Goal: Entertainment & Leisure: Consume media (video, audio)

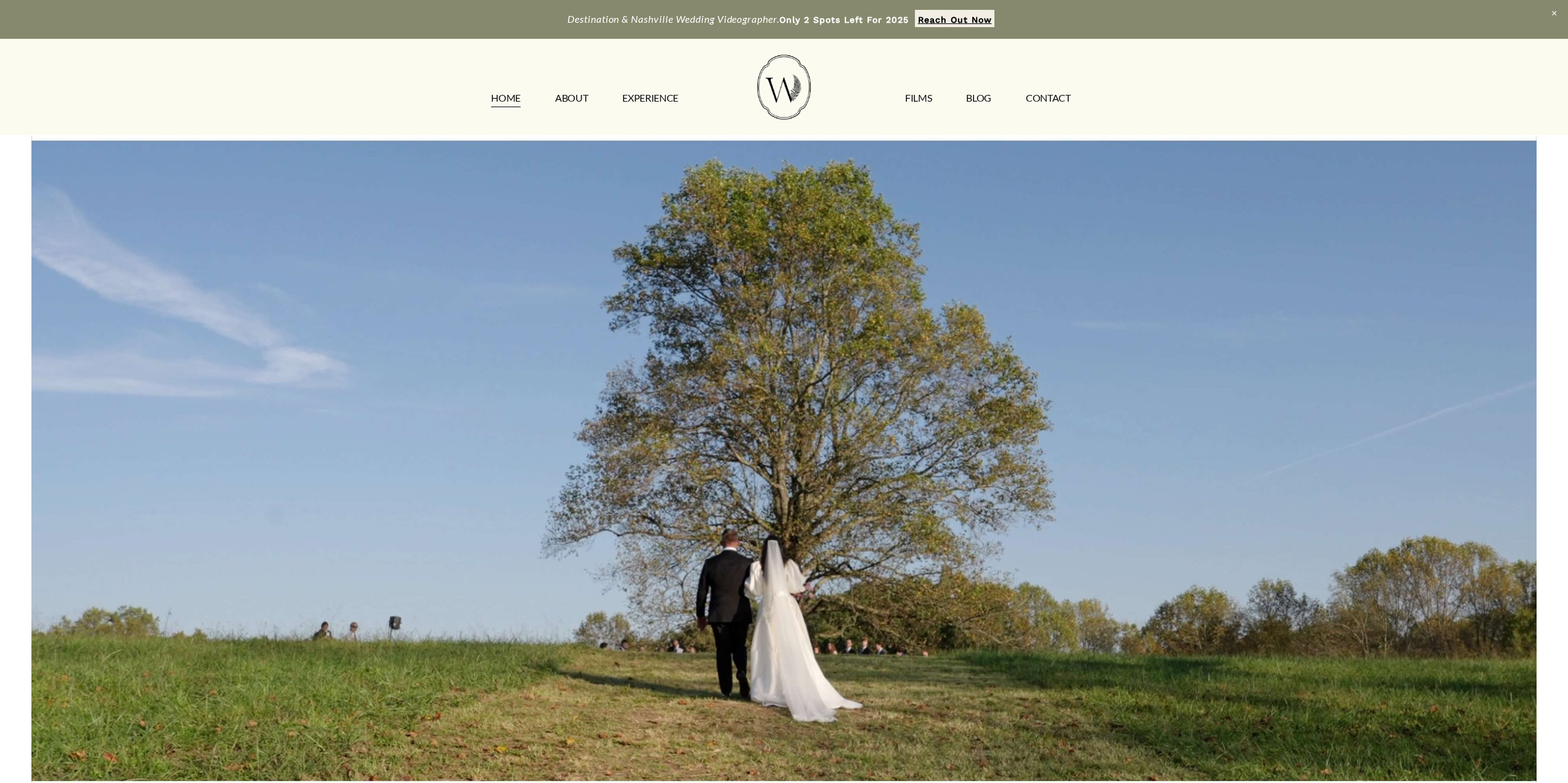
click at [572, 100] on link "ABOUT" at bounding box center [572, 98] width 33 height 20
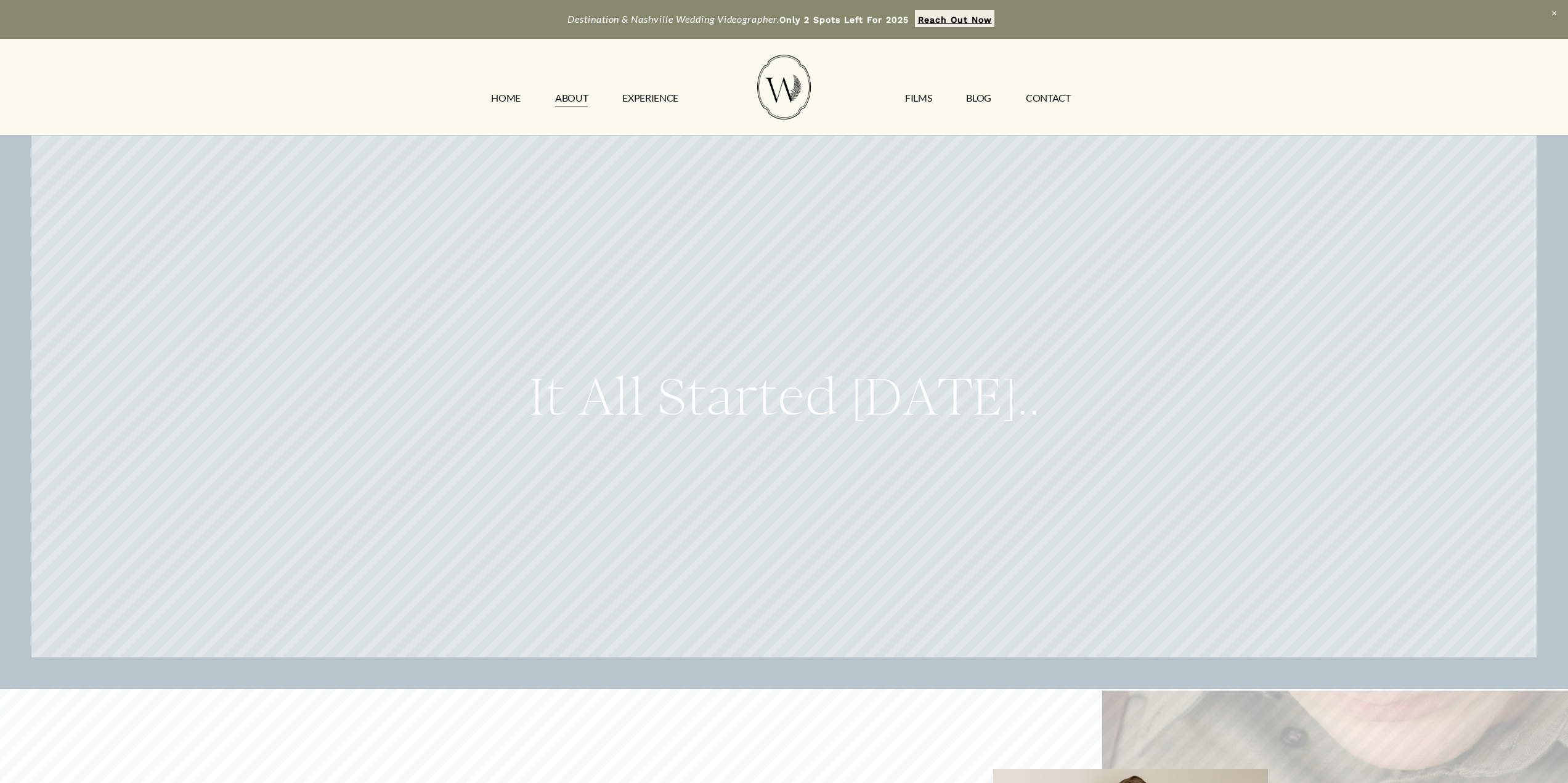
click at [926, 102] on link "FILMS" at bounding box center [917, 98] width 27 height 20
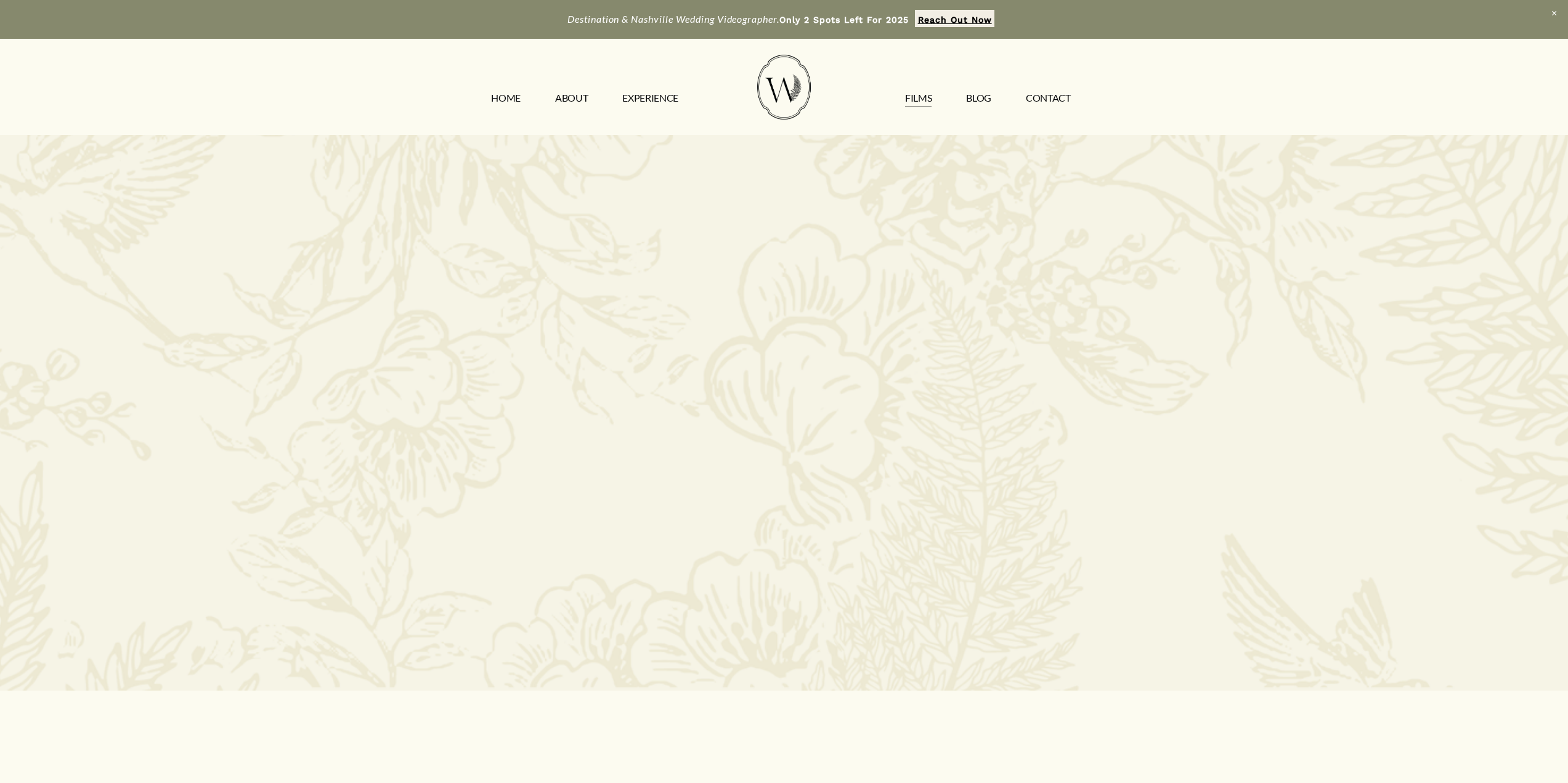
scroll to position [1602, 0]
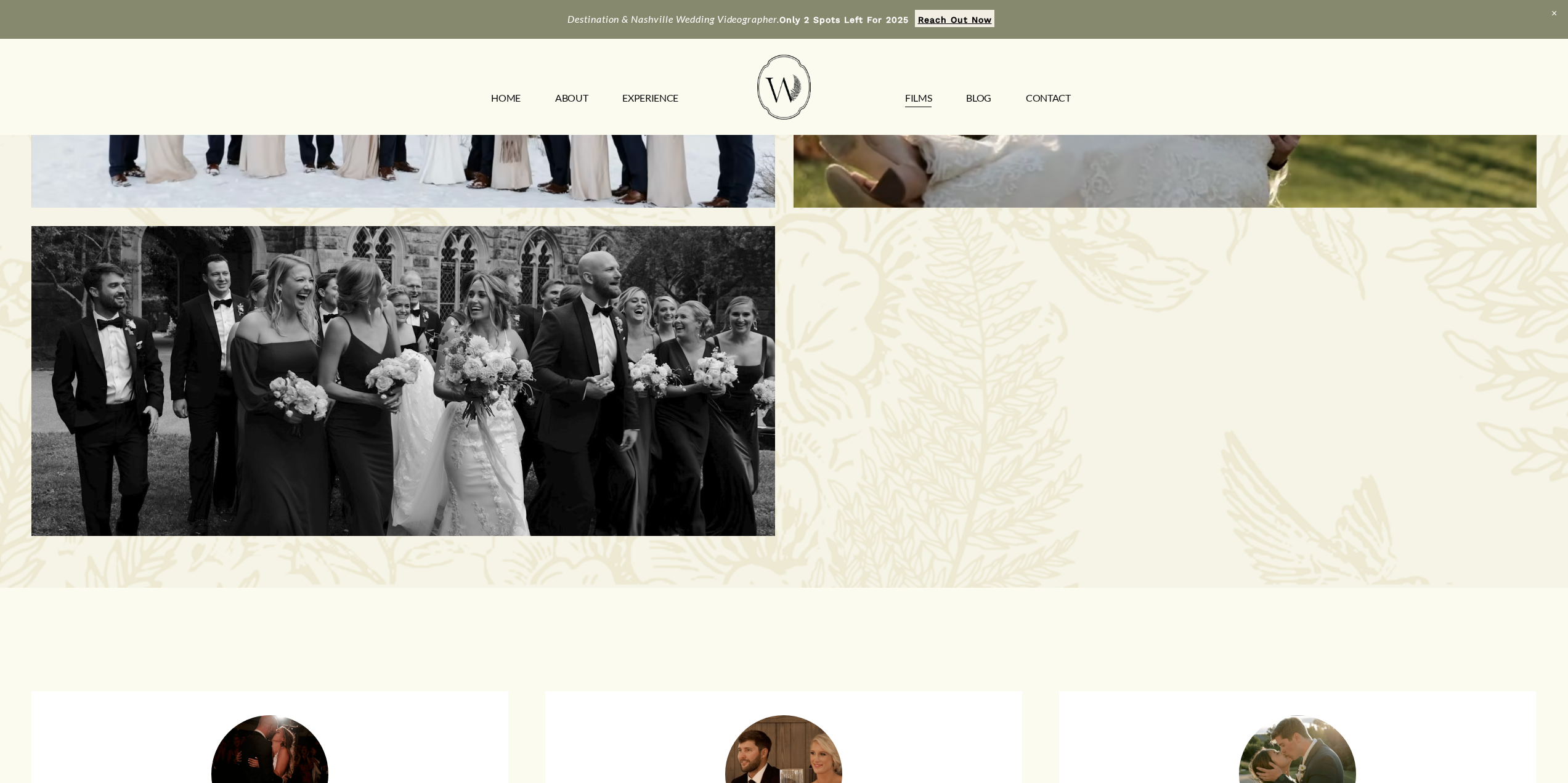
click at [926, 104] on link "FILMS" at bounding box center [917, 98] width 27 height 20
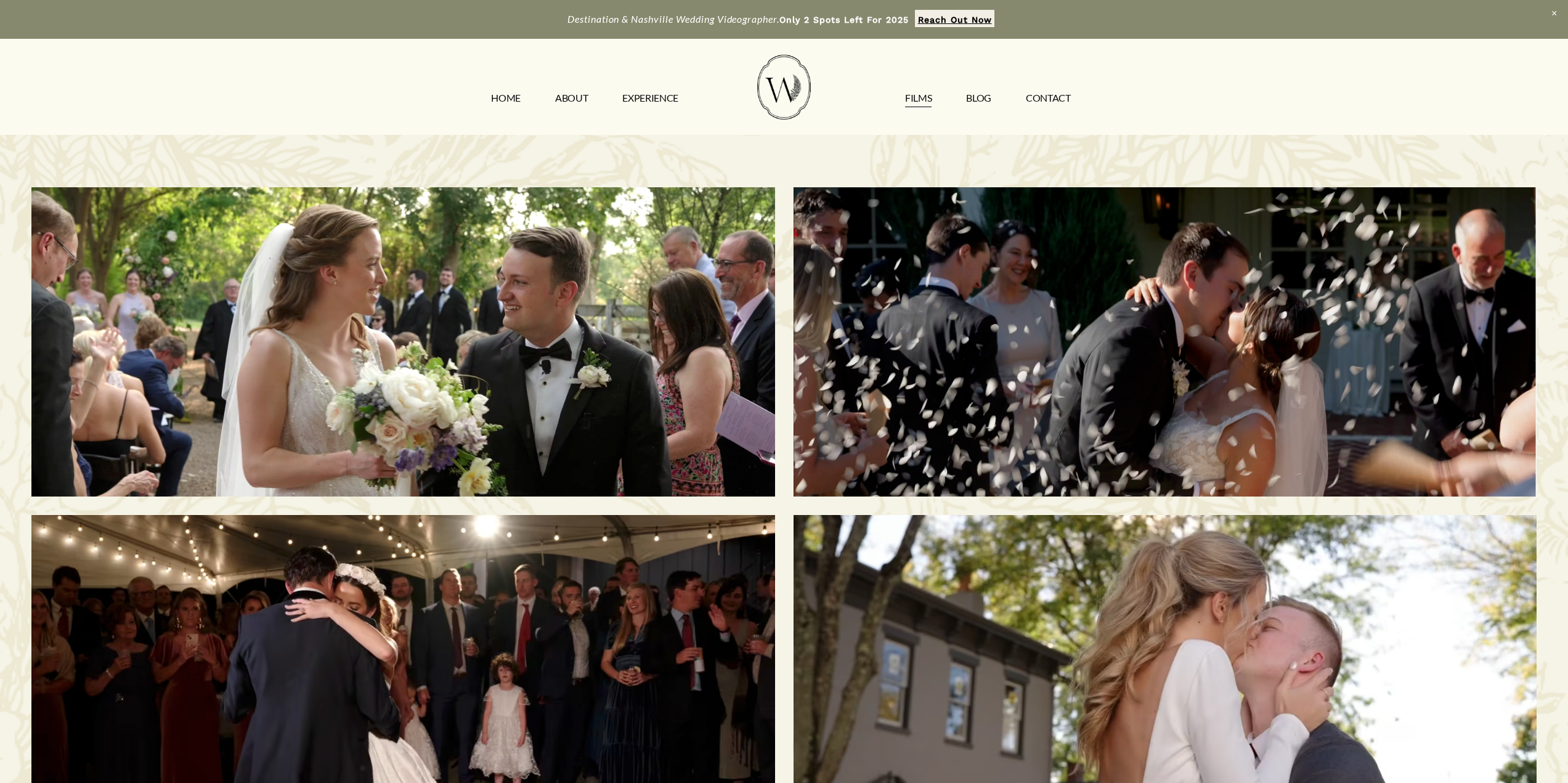
click at [425, 362] on h3 "[PERSON_NAME] & [PERSON_NAME] | [GEOGRAPHIC_DATA], [GEOGRAPHIC_DATA]" at bounding box center [403, 342] width 639 height 161
